Goal: Transaction & Acquisition: Purchase product/service

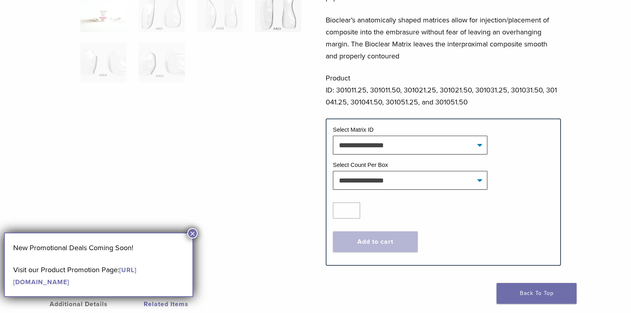
scroll to position [240, 0]
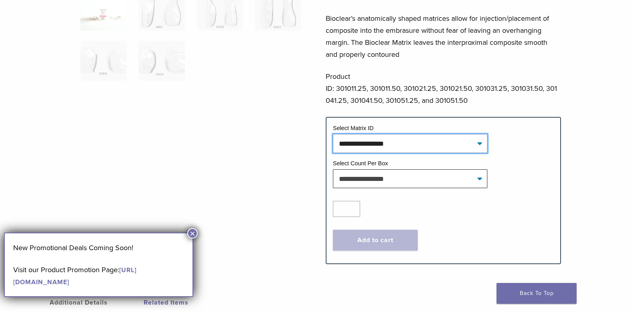
click at [393, 134] on select "**********" at bounding box center [410, 143] width 154 height 18
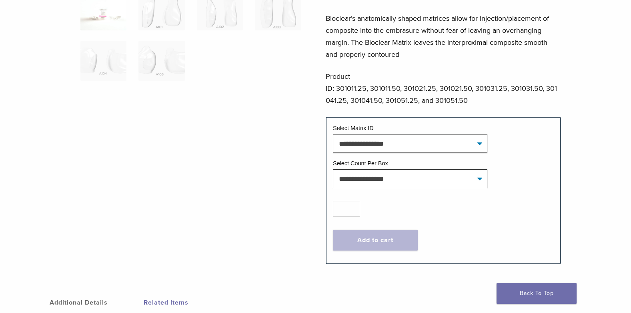
click at [303, 132] on div "Original Anterior Matrix – A Series Product Code: 3010 $ 60.56 – $ 112.43 Price…" at bounding box center [316, 54] width 576 height 442
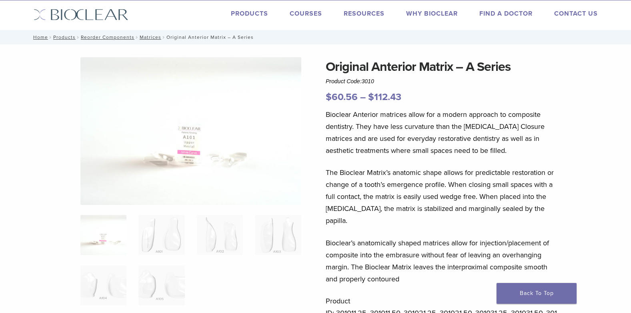
scroll to position [0, 0]
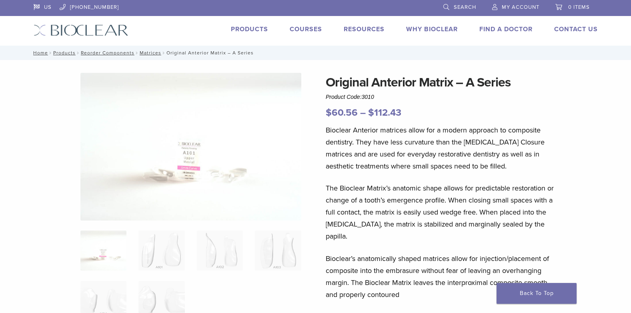
click at [263, 29] on link "Products" at bounding box center [249, 29] width 37 height 8
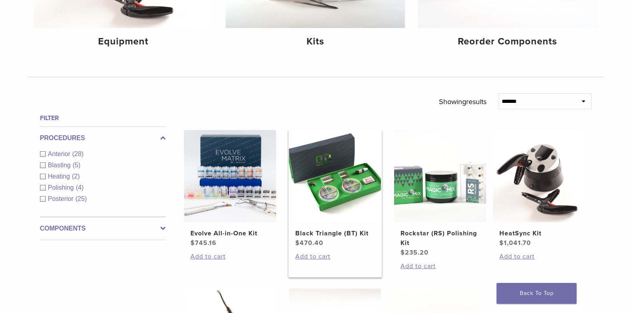
scroll to position [200, 0]
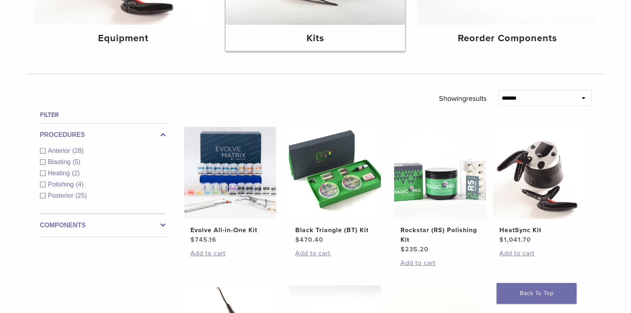
click at [316, 34] on h4 "Kits" at bounding box center [315, 38] width 166 height 14
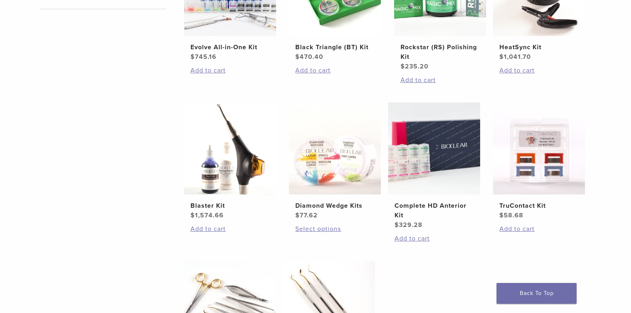
scroll to position [160, 0]
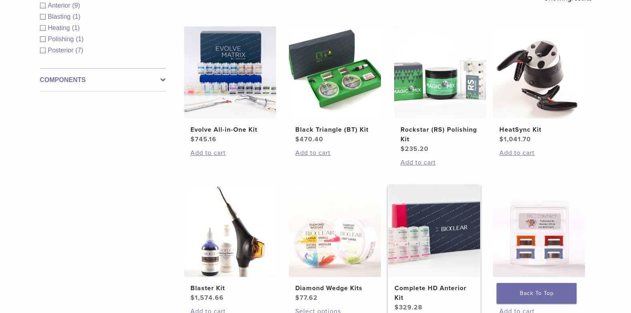
click at [429, 200] on img at bounding box center [434, 231] width 92 height 92
